Goal: Task Accomplishment & Management: Manage account settings

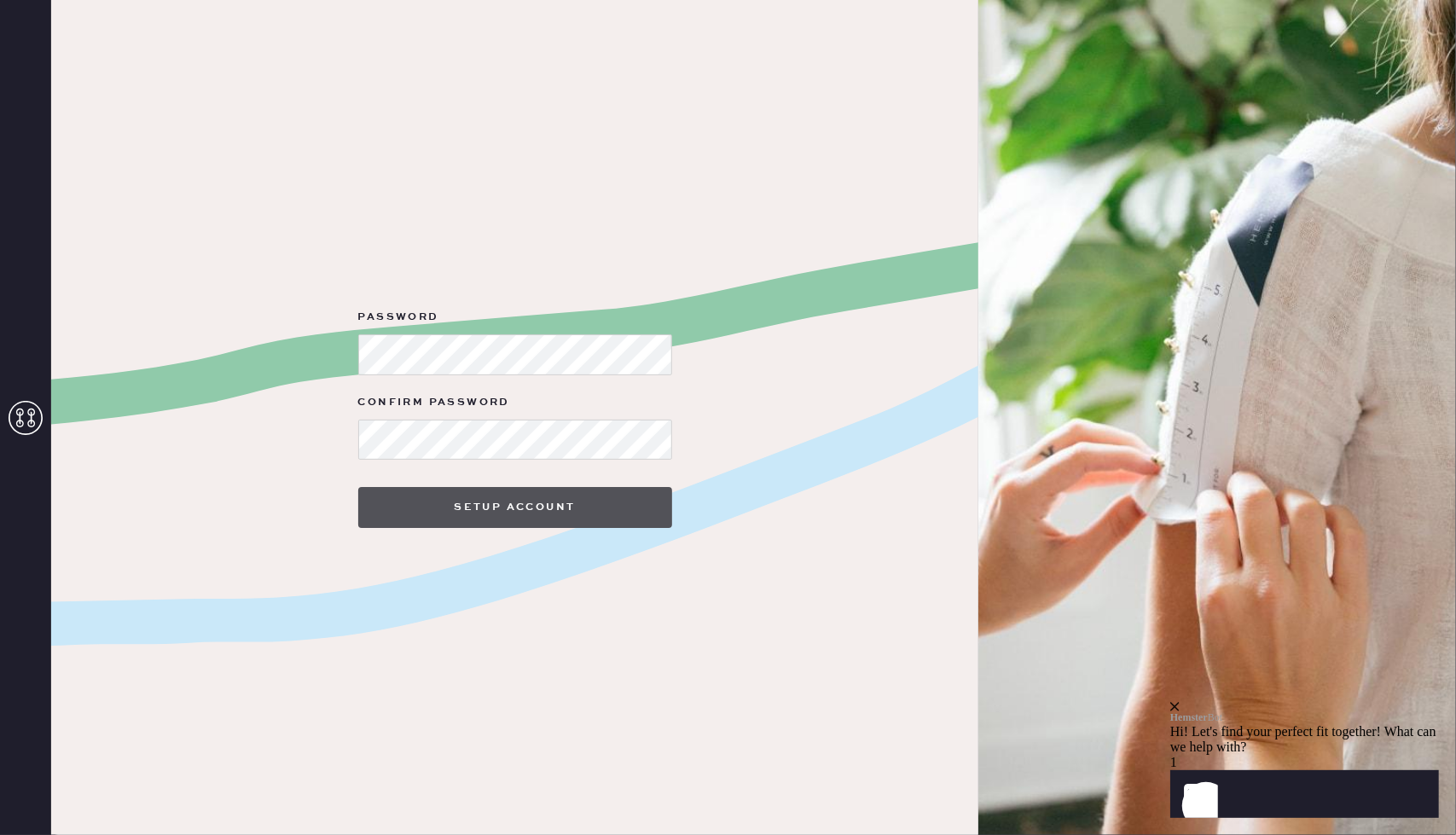
click at [588, 513] on button "Setup Account" at bounding box center [516, 507] width 314 height 41
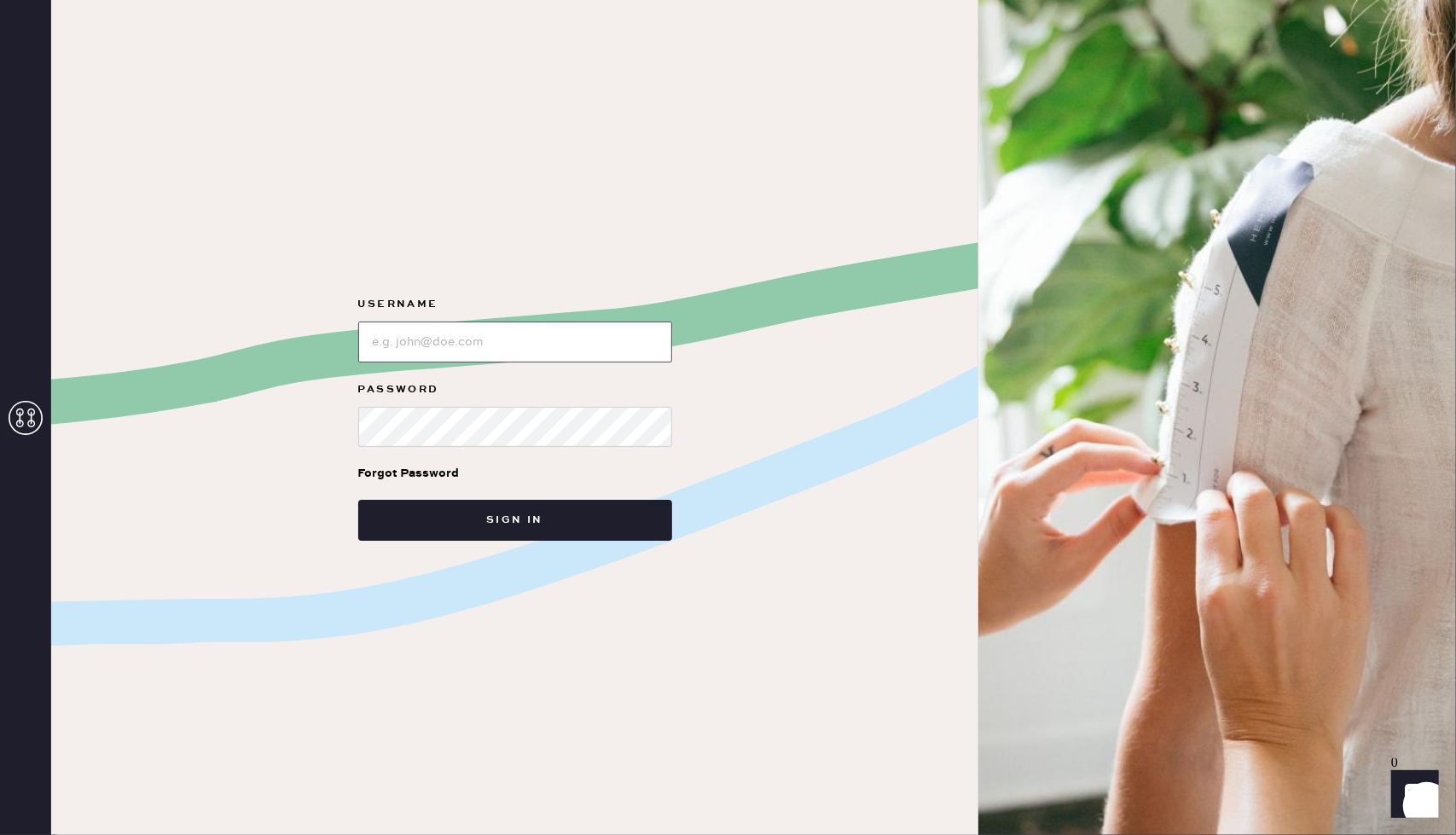
click at [593, 330] on input "loginName" at bounding box center [516, 341] width 314 height 41
click at [610, 345] on input "loginName" at bounding box center [516, 341] width 314 height 41
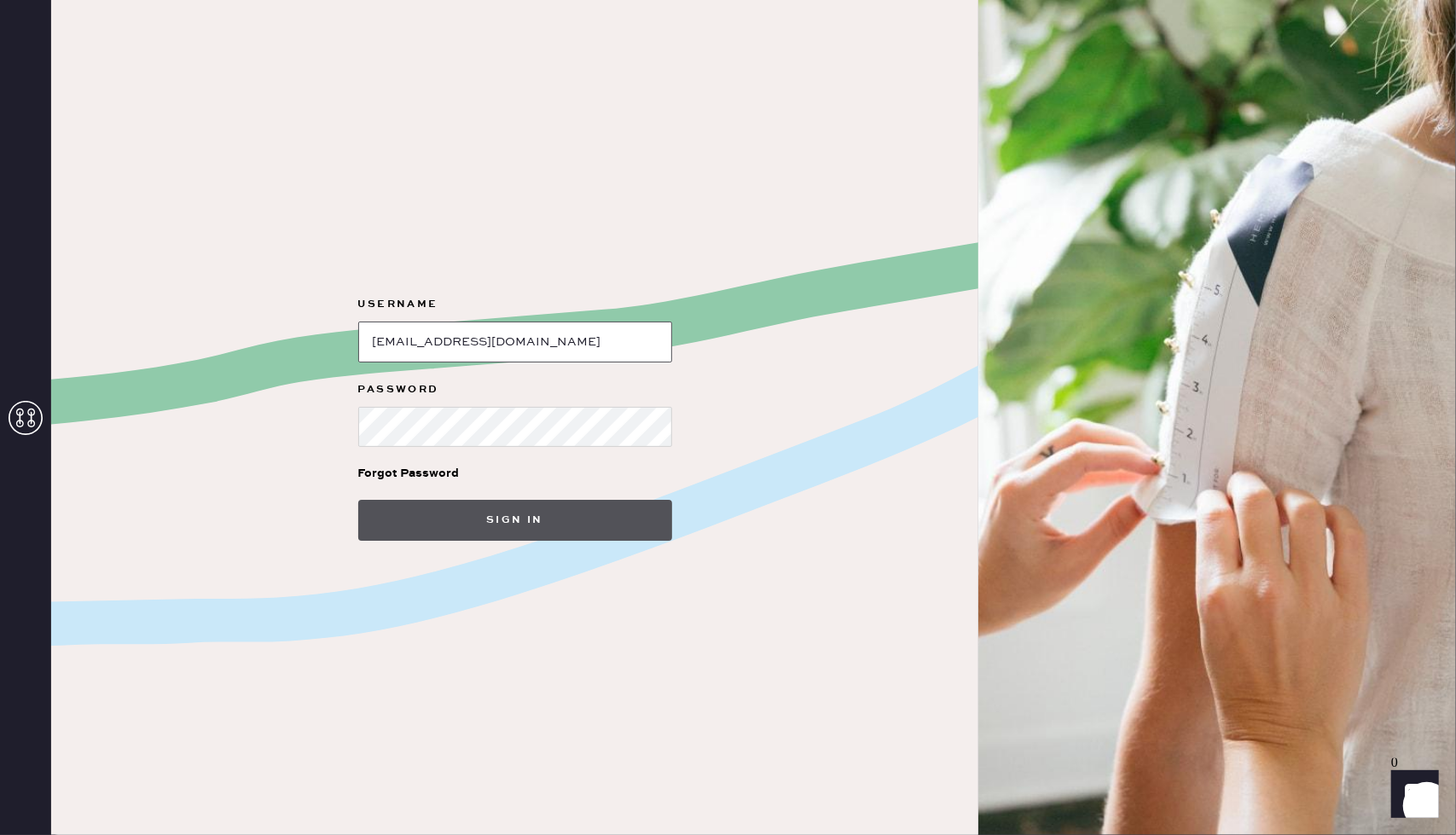
type input "[EMAIL_ADDRESS][DOMAIN_NAME]"
click at [535, 523] on button "Sign in" at bounding box center [516, 519] width 314 height 41
